Goal: Transaction & Acquisition: Purchase product/service

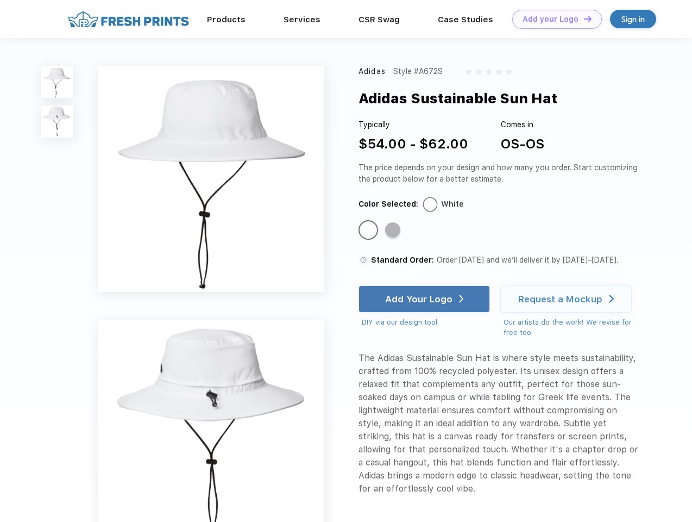
click at [553, 19] on link "Add your Logo Design Tool" at bounding box center [557, 19] width 90 height 19
click at [0, 0] on div "Design Tool" at bounding box center [0, 0] width 0 height 0
click at [583, 18] on link "Add your Logo Design Tool" at bounding box center [557, 19] width 90 height 19
click at [57, 82] on img at bounding box center [57, 82] width 32 height 32
click at [57, 122] on img at bounding box center [57, 121] width 32 height 32
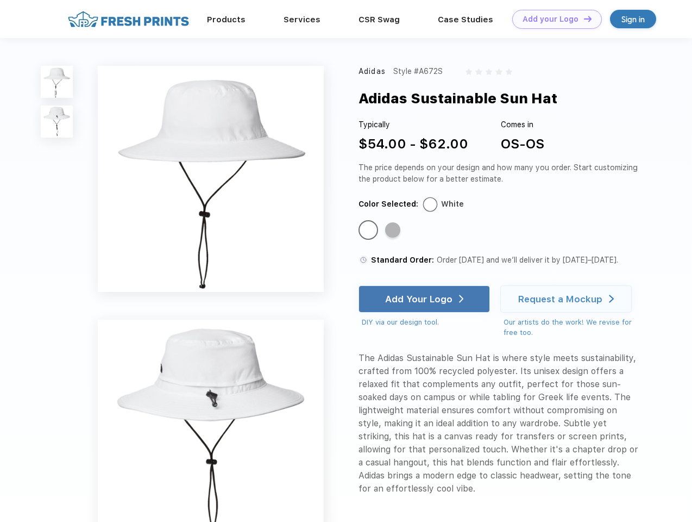
click at [370, 230] on div "Standard Color" at bounding box center [368, 229] width 15 height 15
click at [394, 230] on div "Standard Color" at bounding box center [392, 229] width 15 height 15
click at [426, 299] on div "Add Your Logo" at bounding box center [418, 298] width 67 height 11
click at [568, 299] on div "Request a Mockup" at bounding box center [560, 298] width 84 height 11
